Goal: Book appointment/travel/reservation

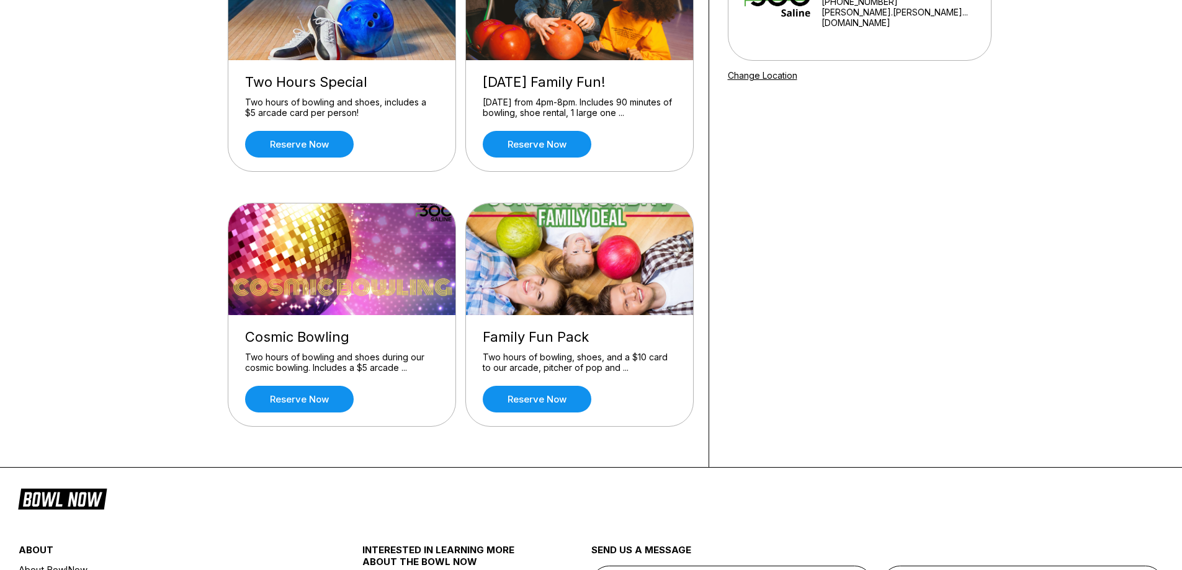
scroll to position [124, 0]
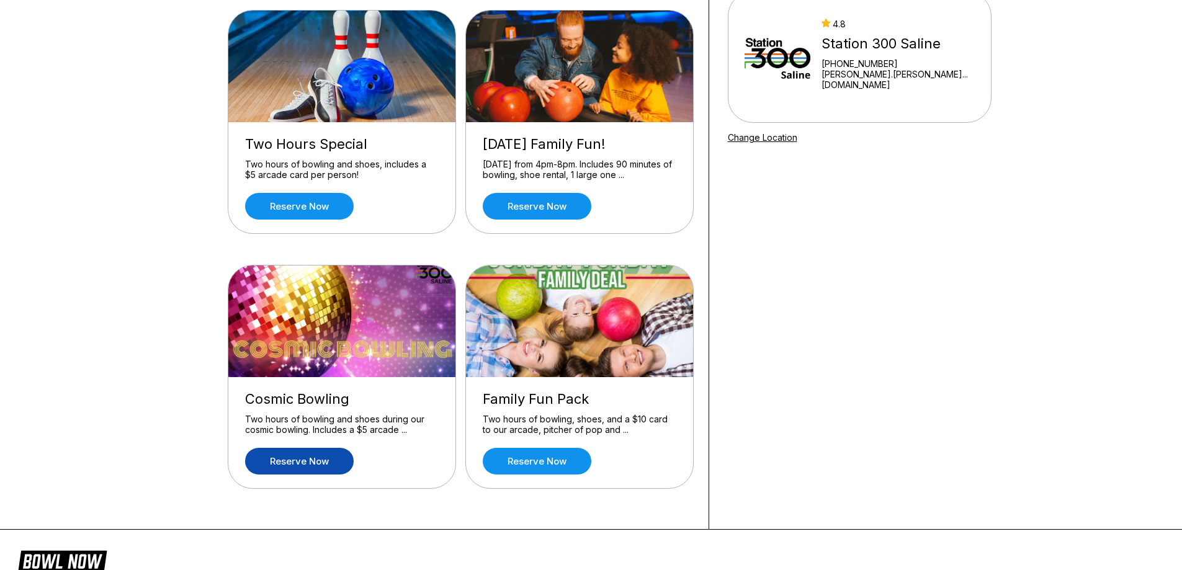
click at [313, 466] on link "Reserve now" at bounding box center [299, 461] width 109 height 27
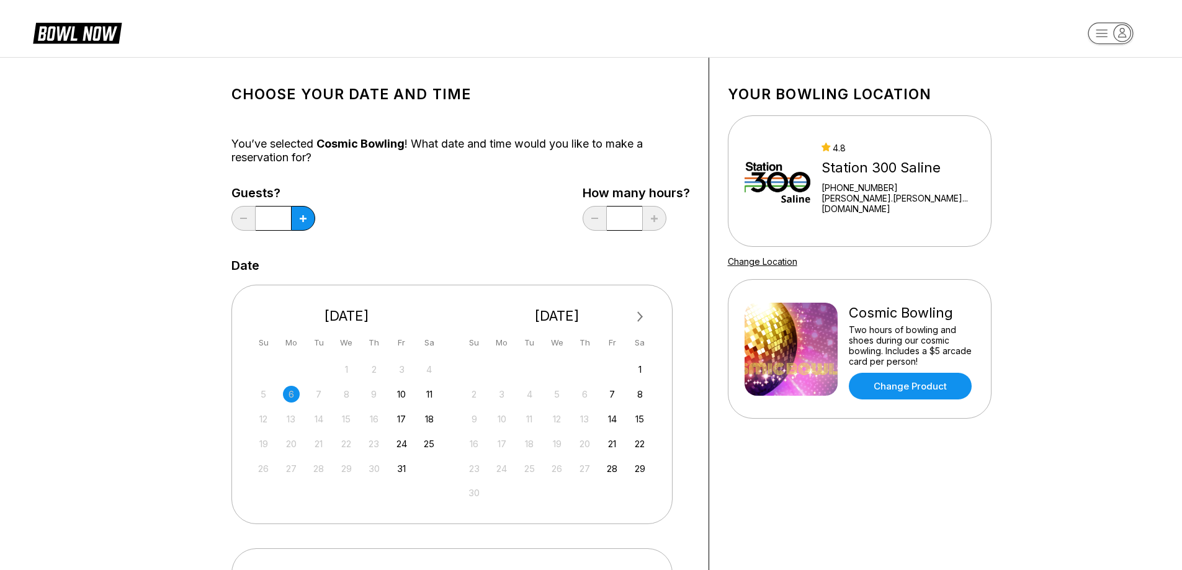
click at [624, 218] on input "*" at bounding box center [624, 218] width 35 height 25
click at [595, 221] on div "*" at bounding box center [625, 218] width 84 height 25
click at [533, 207] on div "Guests? * How many hours? *" at bounding box center [461, 211] width 459 height 51
click at [403, 395] on div "10" at bounding box center [402, 394] width 17 height 17
click at [625, 220] on input "*" at bounding box center [624, 218] width 35 height 25
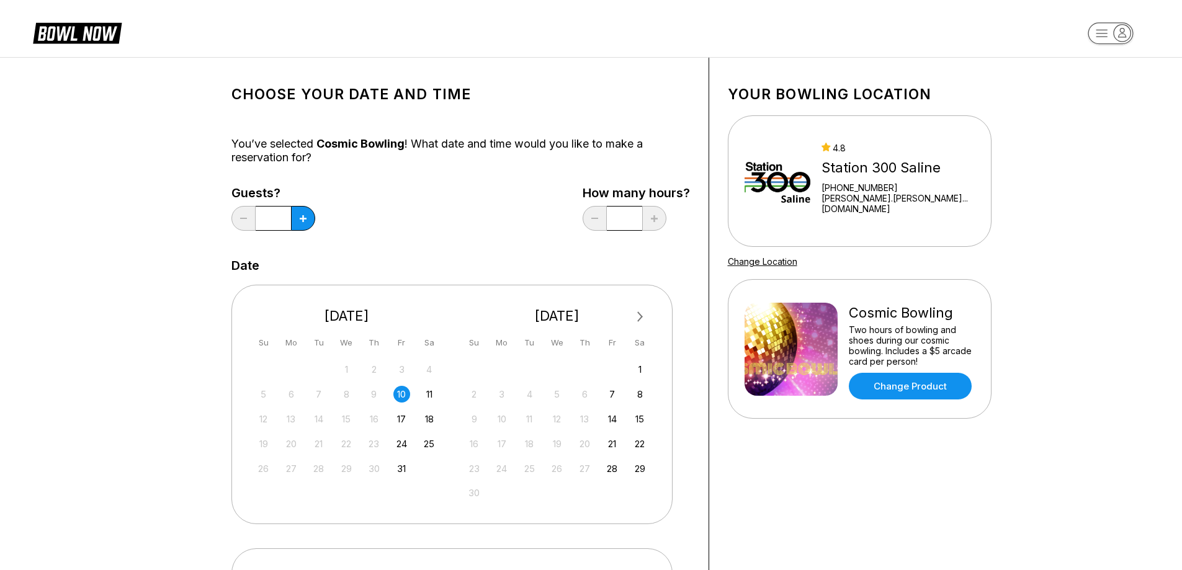
click at [626, 216] on input "*" at bounding box center [624, 218] width 35 height 25
drag, startPoint x: 626, startPoint y: 216, endPoint x: 618, endPoint y: 217, distance: 7.5
click at [618, 217] on input "*" at bounding box center [624, 218] width 35 height 25
click at [466, 253] on div "Choose your Date and time You’ve selected Cosmic Bowling ! What date and time w…" at bounding box center [461, 423] width 459 height 694
